Goal: Transaction & Acquisition: Download file/media

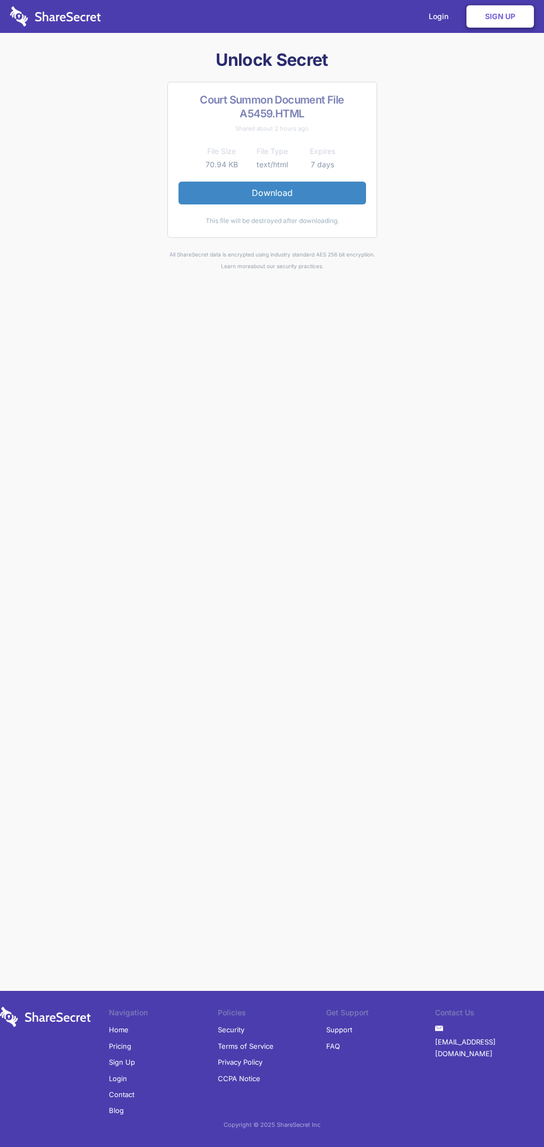
click at [272, 193] on link "Download" at bounding box center [271, 193] width 187 height 22
